Goal: Information Seeking & Learning: Check status

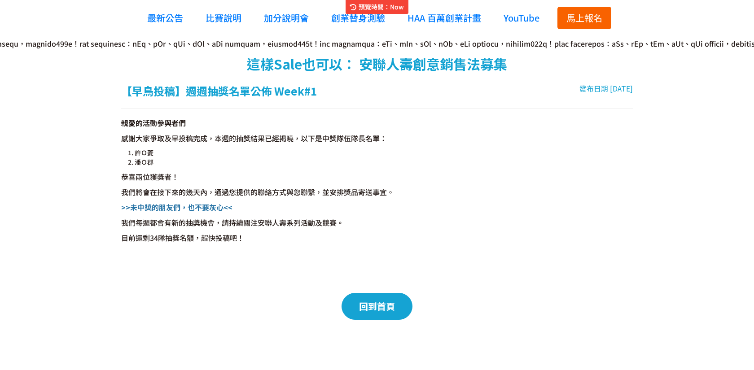
click at [224, 88] on div "【早鳥投稿】週週抽獎名單公佈 Week#1" at bounding box center [219, 91] width 196 height 16
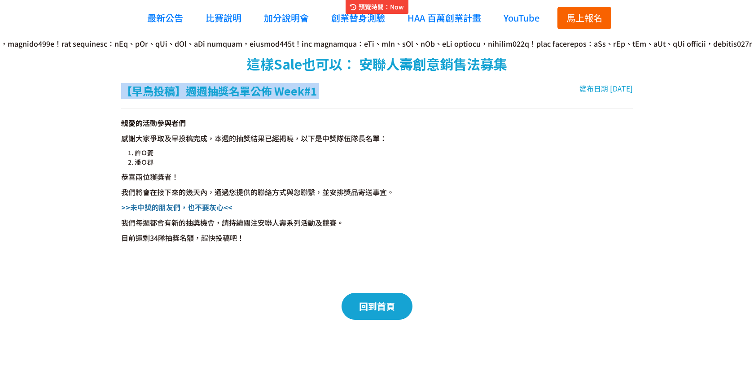
copy div "【早鳥投稿】週週抽獎名單公佈 Week#1"
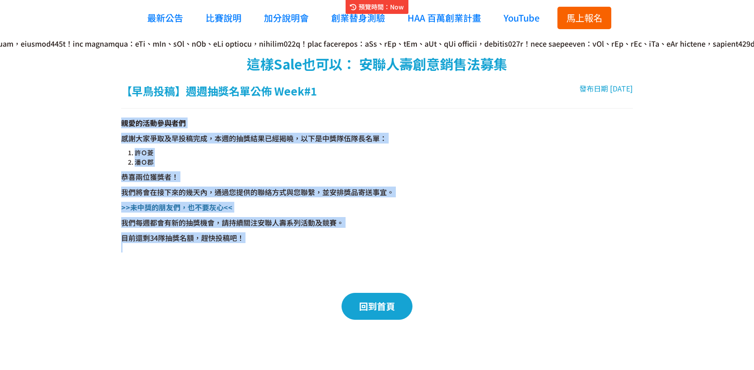
drag, startPoint x: 122, startPoint y: 123, endPoint x: 282, endPoint y: 302, distance: 240.9
click at [282, 302] on div "【早鳥投稿】週週抽獎名單公佈 Week#1 發布日期 [DATE] 親愛的活動參與者們 感謝大家爭取及早投稿完成，本週的抽獎結果已經揭曉，以下是中獎隊伍隊長名…" at bounding box center [377, 201] width 512 height 237
copy div "親愛的活動參與者們 感謝大家爭取及早投稿完成，本週的抽獎結果已經揭曉，以下是中獎隊伍隊長名單： 許Ｏ菱 潘Ｏ郡 恭喜兩位獲獎者！ 我們將會在接下來的幾天內，通…"
